Goal: Task Accomplishment & Management: Use online tool/utility

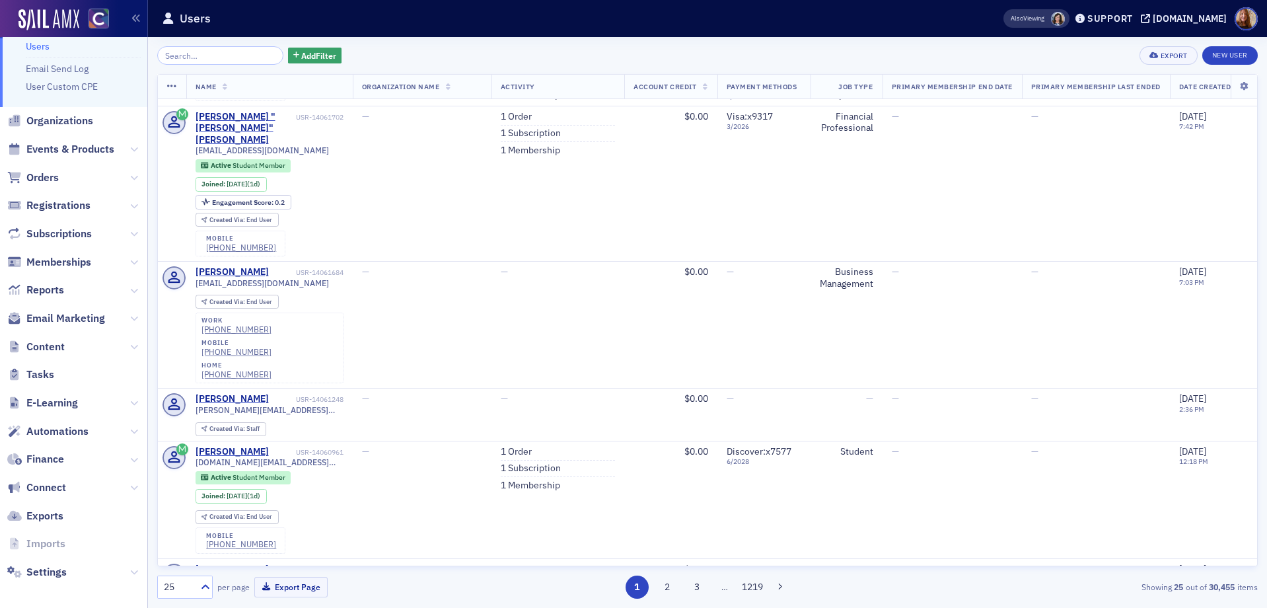
scroll to position [42, 0]
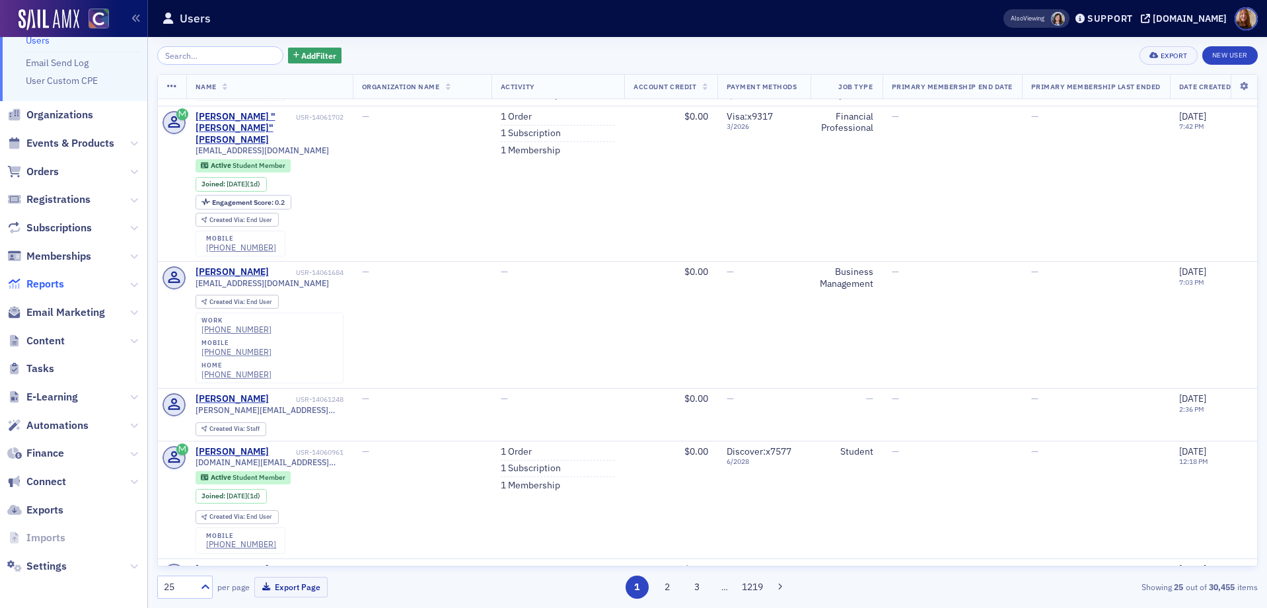
click at [42, 282] on span "Reports" at bounding box center [45, 284] width 38 height 15
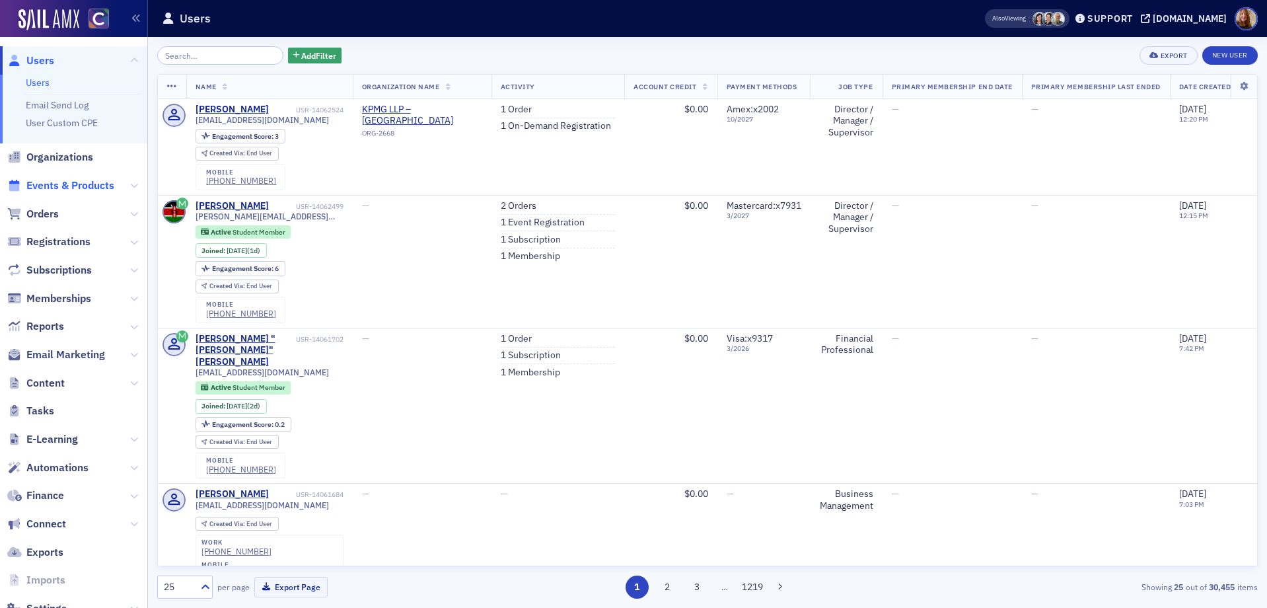
click at [92, 187] on span "Events & Products" at bounding box center [70, 185] width 88 height 15
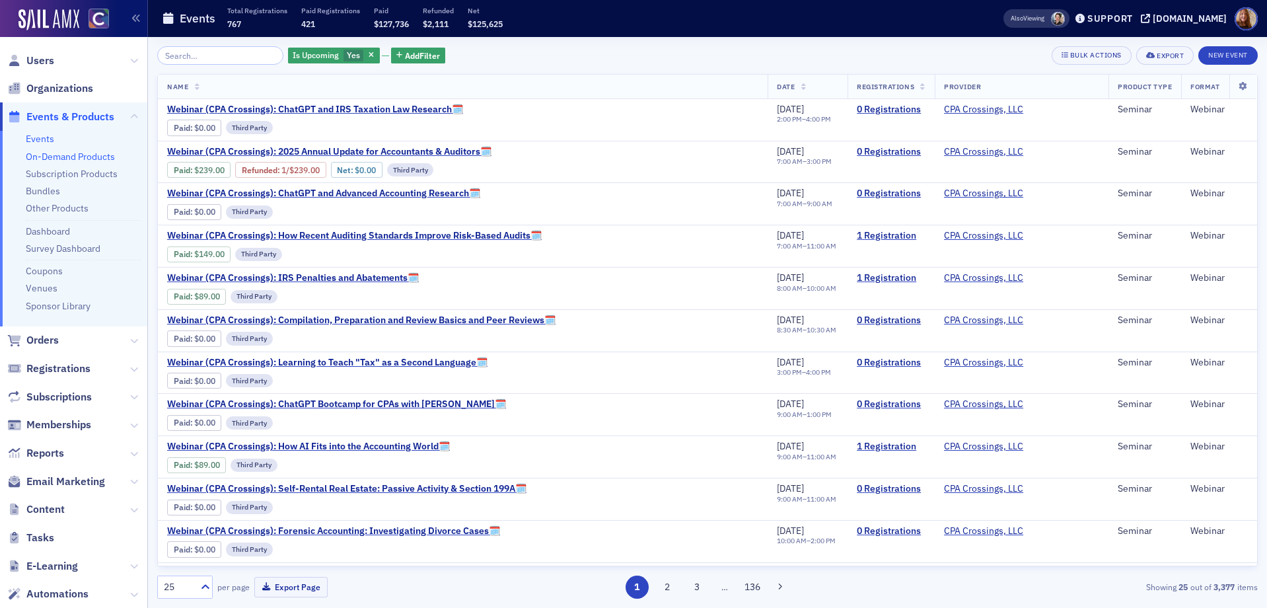
click at [88, 155] on link "On-Demand Products" at bounding box center [70, 157] width 89 height 12
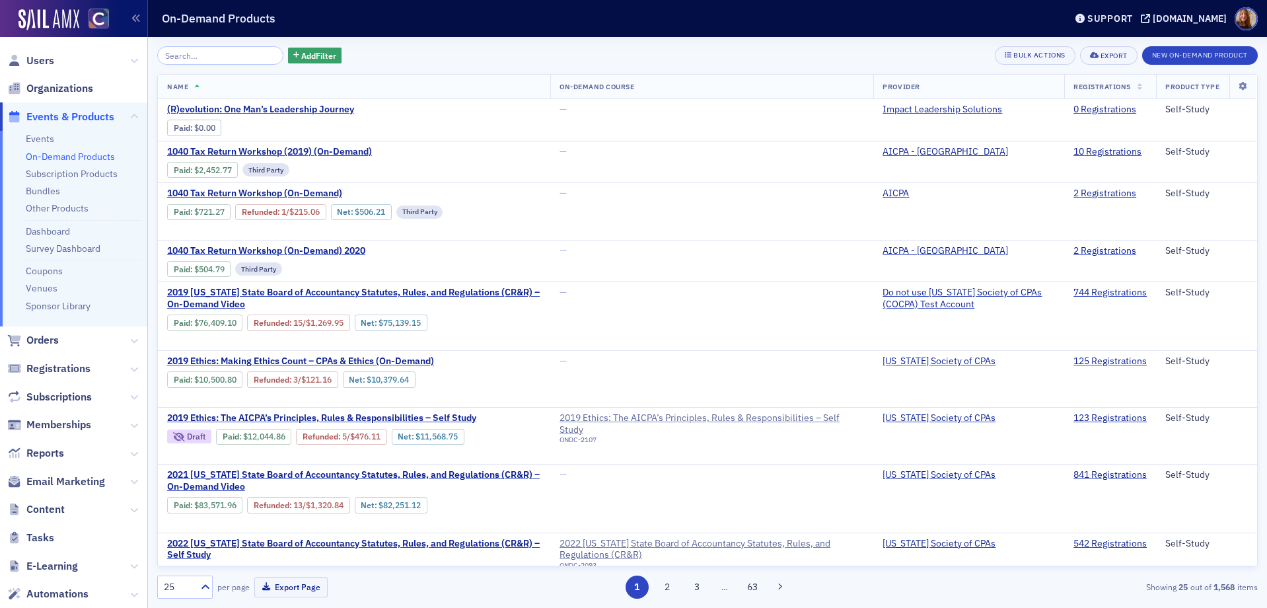
click at [186, 60] on input "search" at bounding box center [220, 55] width 126 height 18
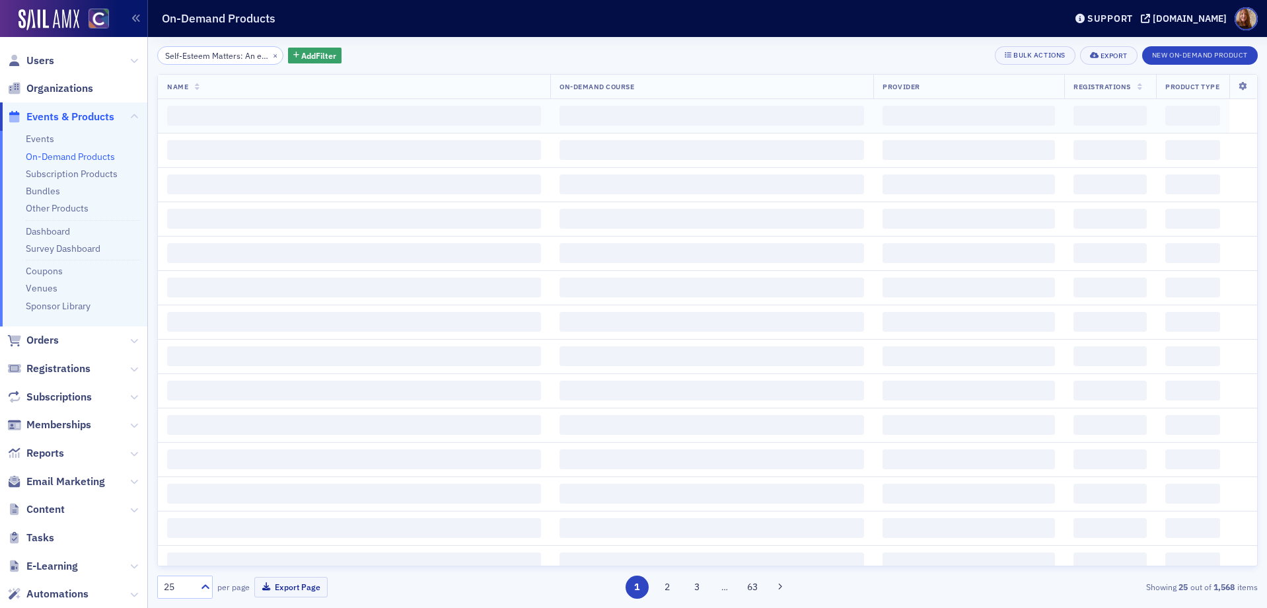
scroll to position [0, 116]
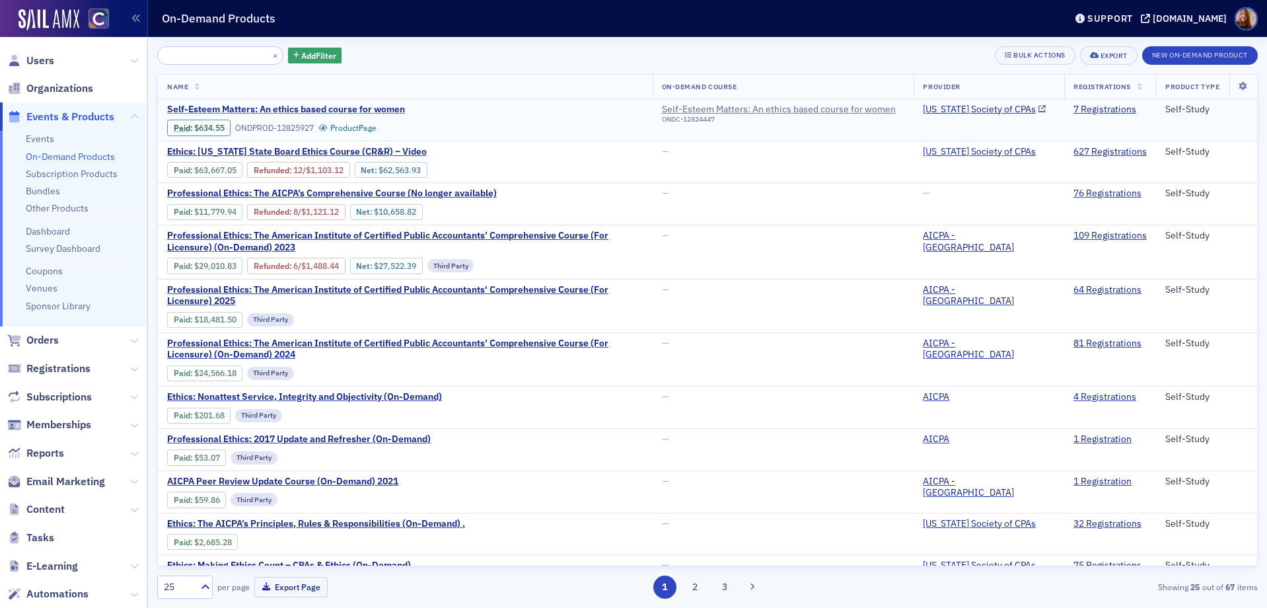
type input "Self-Esteem Matters: An ethics based course for women"
click at [334, 108] on span "Self-Esteem Matters: An ethics based course for women" at bounding box center [286, 110] width 238 height 12
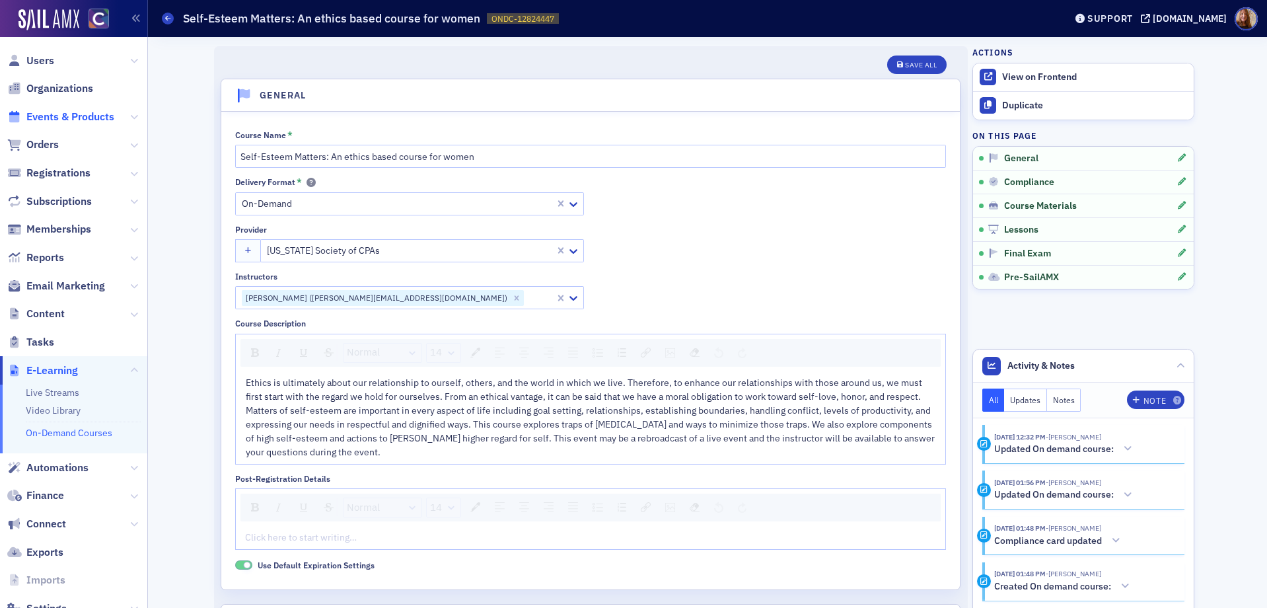
click at [71, 116] on span "Events & Products" at bounding box center [70, 117] width 88 height 15
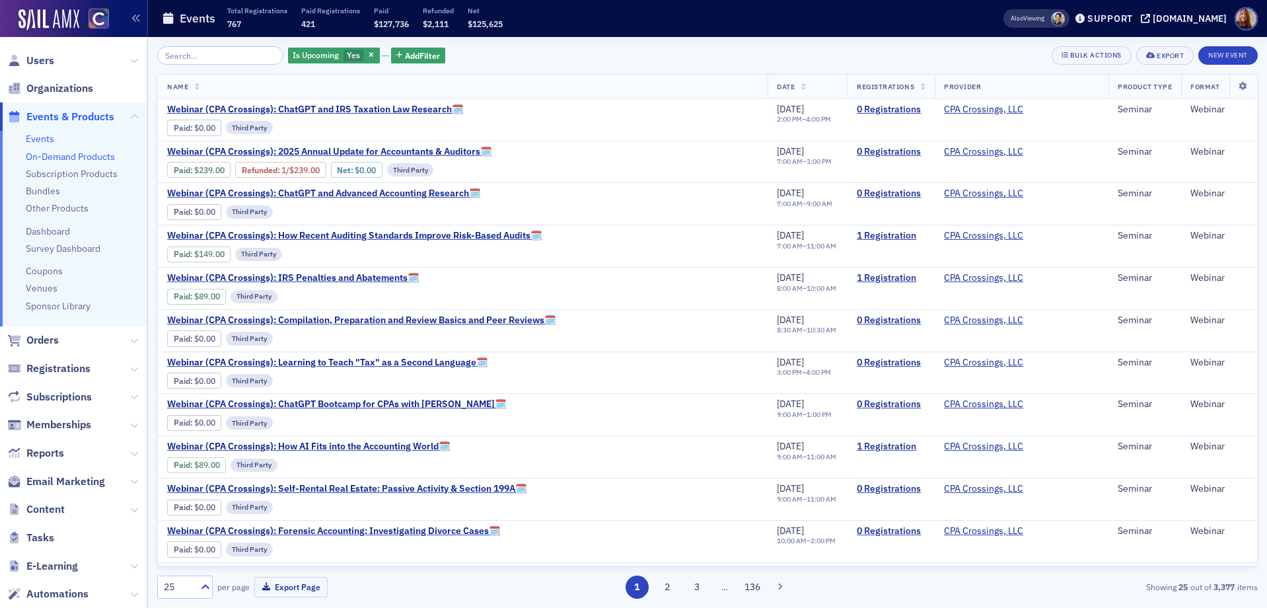
click at [89, 154] on link "On-Demand Products" at bounding box center [70, 157] width 89 height 12
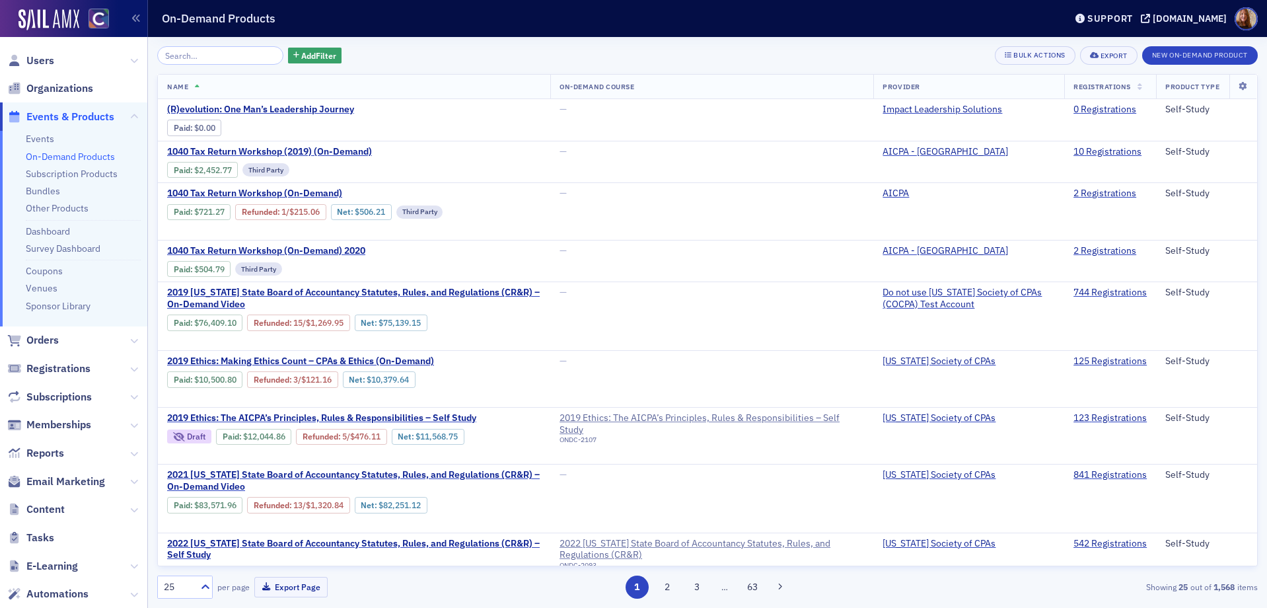
click at [197, 56] on input "search" at bounding box center [220, 55] width 126 height 18
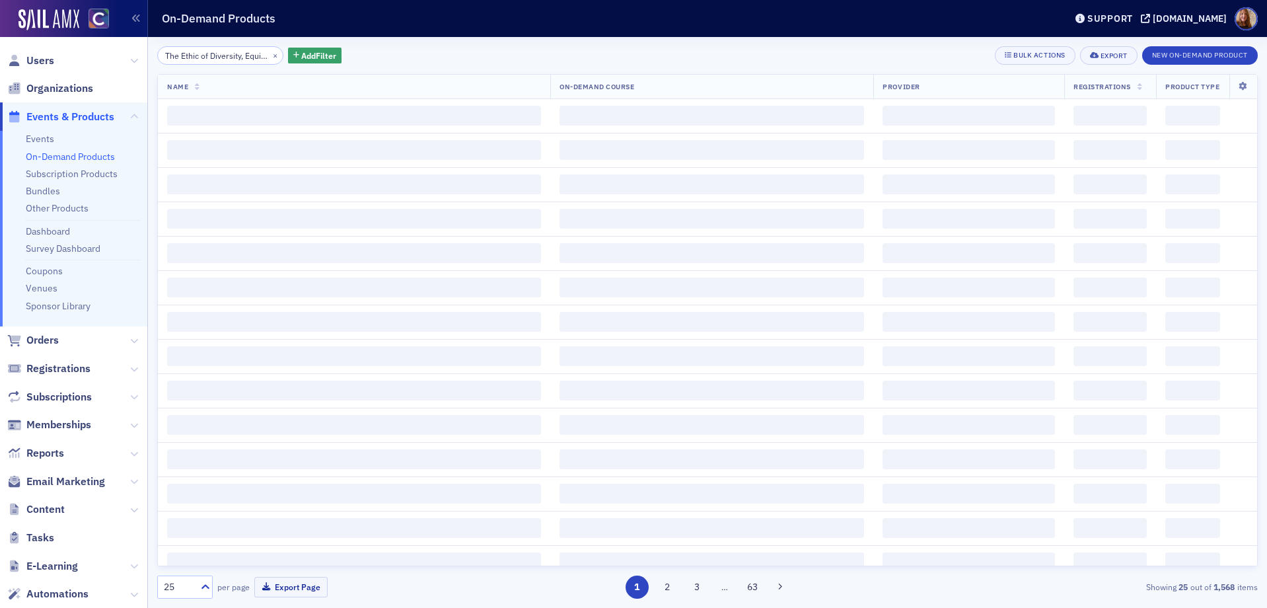
scroll to position [0, 75]
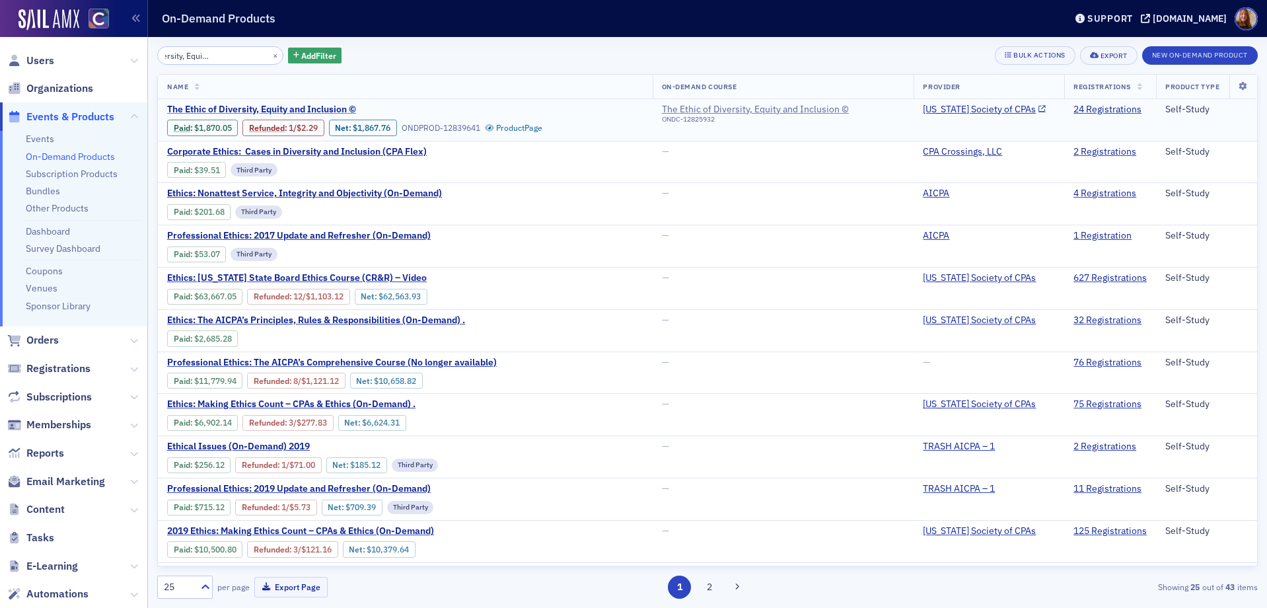
type input "The Ethic of Diversity, Equity and Inclusion ©"
click at [279, 106] on span "The Ethic of Diversity, Equity and Inclusion ©" at bounding box center [278, 110] width 222 height 12
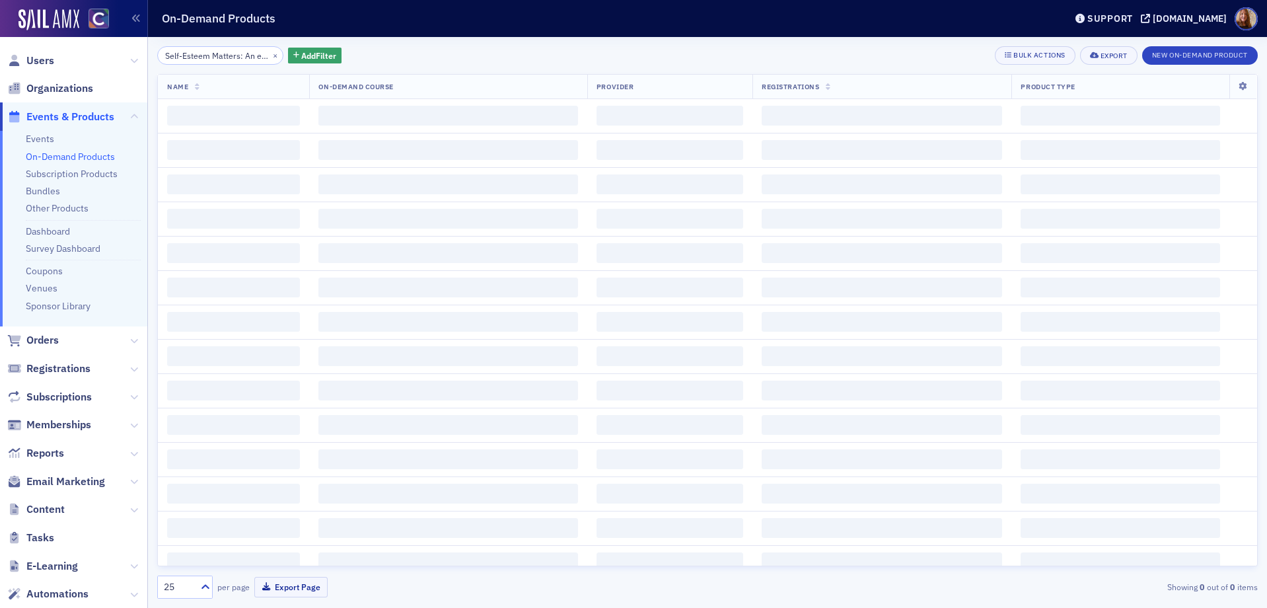
scroll to position [0, 116]
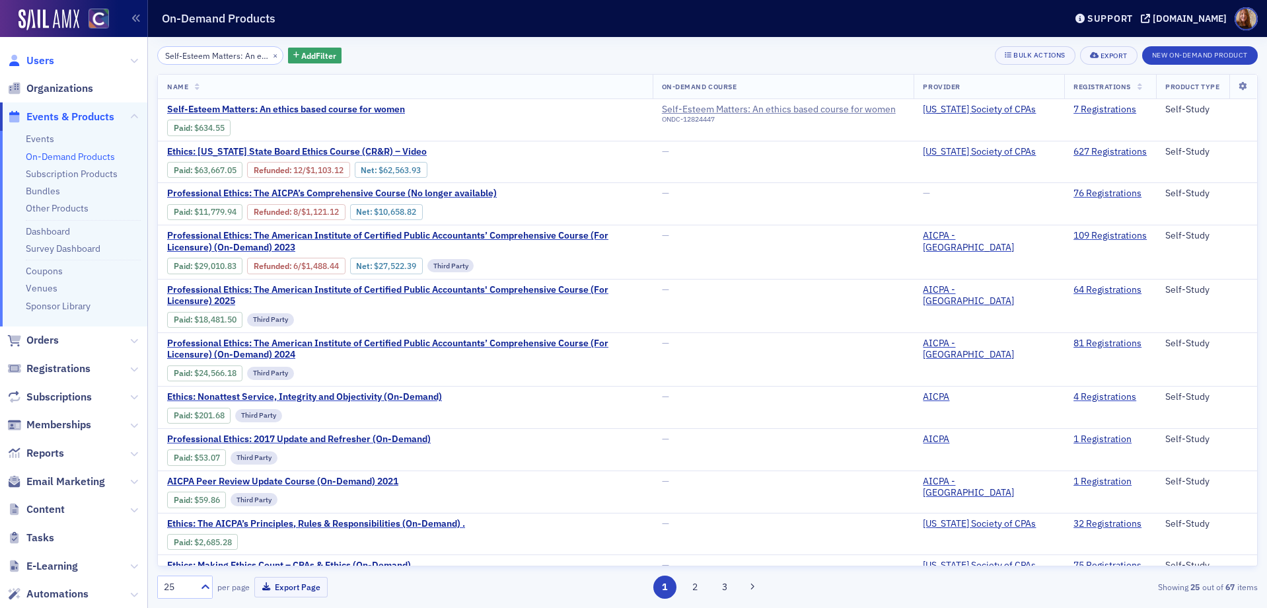
click at [47, 59] on span "Users" at bounding box center [40, 61] width 28 height 15
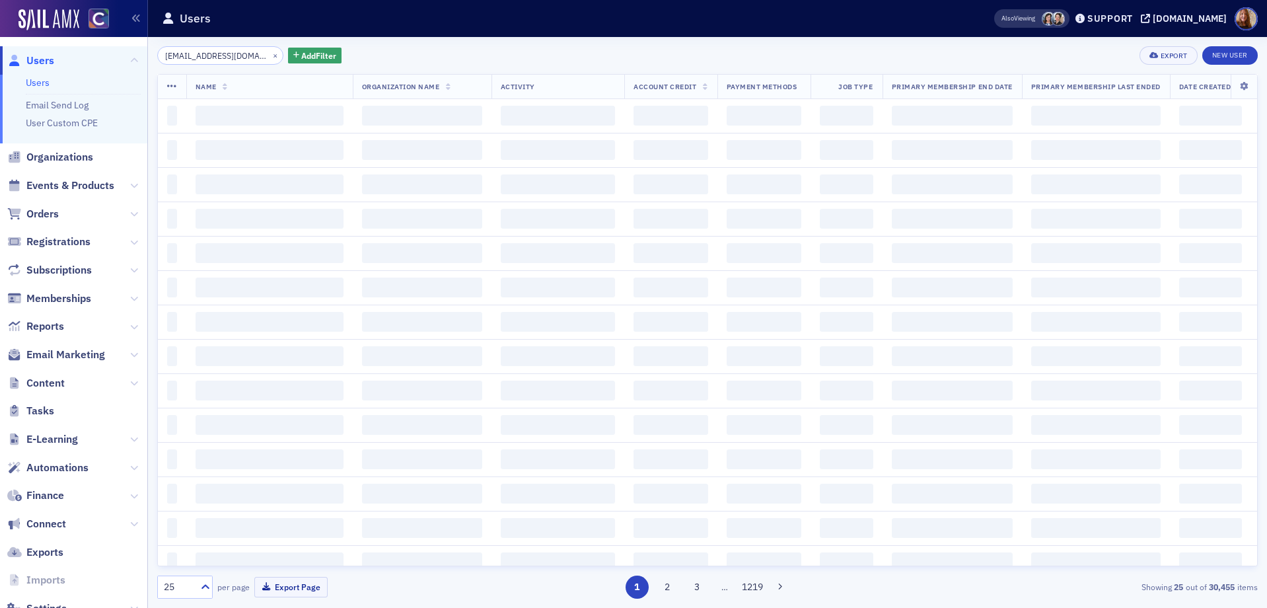
scroll to position [0, 26]
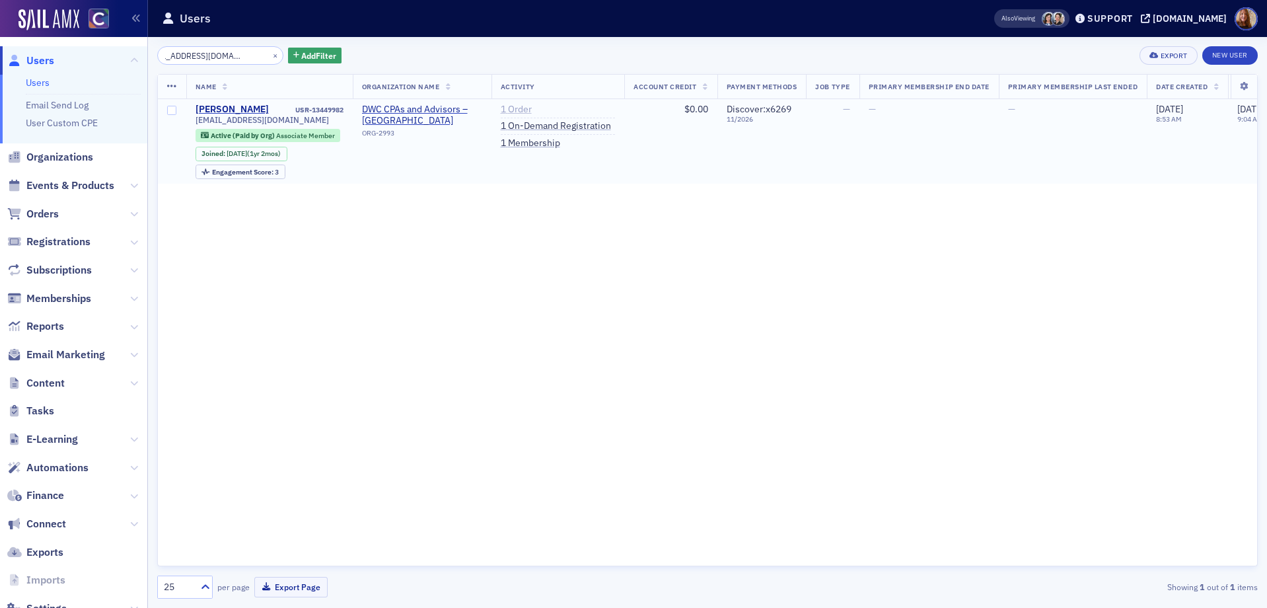
type input "esanderson@dwcadvisors.com"
click at [518, 109] on link "1 Order" at bounding box center [516, 110] width 31 height 12
